Goal: Navigation & Orientation: Find specific page/section

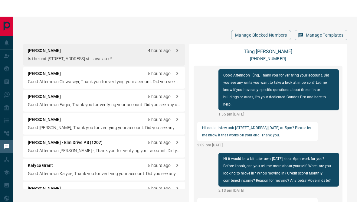
scroll to position [296, 0]
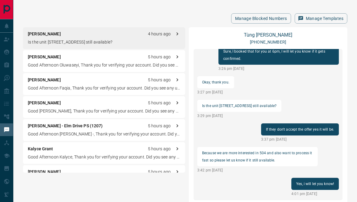
click at [7, 26] on icon at bounding box center [7, 26] width 4 height 5
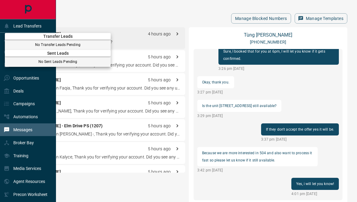
click at [33, 22] on div at bounding box center [178, 101] width 357 height 202
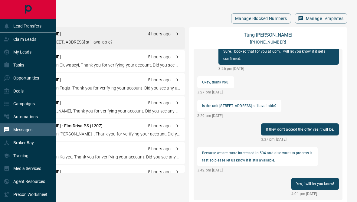
click at [33, 39] on p "Claim Leads" at bounding box center [24, 39] width 23 height 5
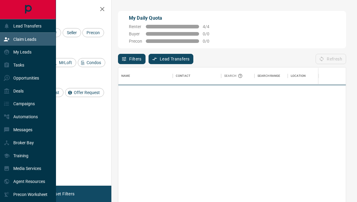
scroll to position [179, 227]
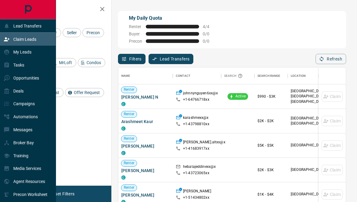
click at [34, 56] on div "My Leads" at bounding box center [28, 52] width 56 height 13
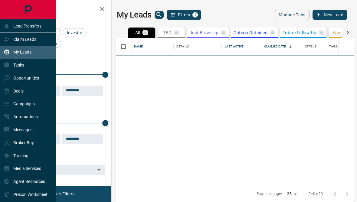
scroll to position [181, 238]
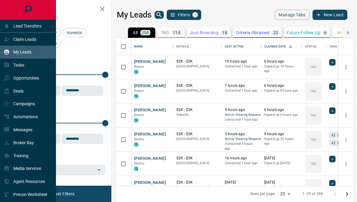
click at [36, 75] on div "Opportunities" at bounding box center [21, 78] width 35 height 10
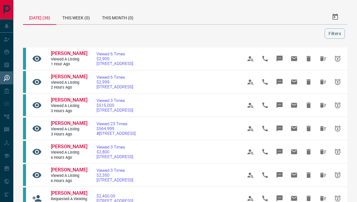
click at [176, 35] on div at bounding box center [174, 33] width 299 height 10
click at [172, 147] on td "Viewed 3 Times $2,800 [STREET_ADDRESS]" at bounding box center [160, 151] width 146 height 23
click at [133, 159] on span "[STREET_ADDRESS]" at bounding box center [114, 156] width 37 height 5
